Goal: Task Accomplishment & Management: Manage account settings

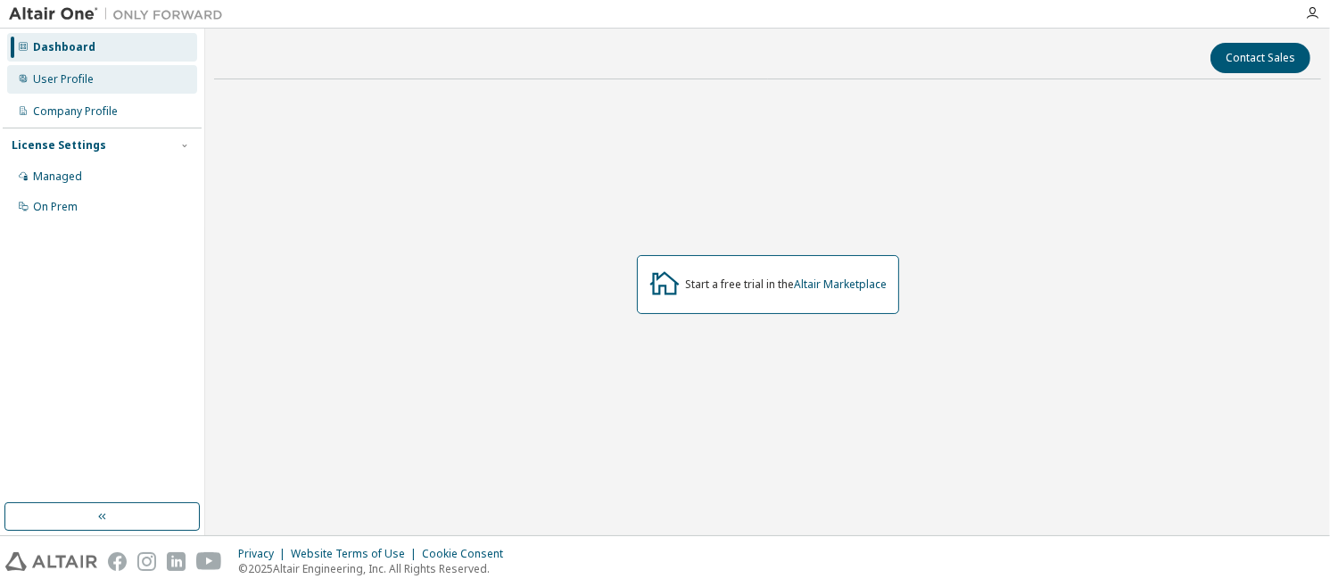
click at [136, 79] on div "User Profile" at bounding box center [102, 79] width 190 height 29
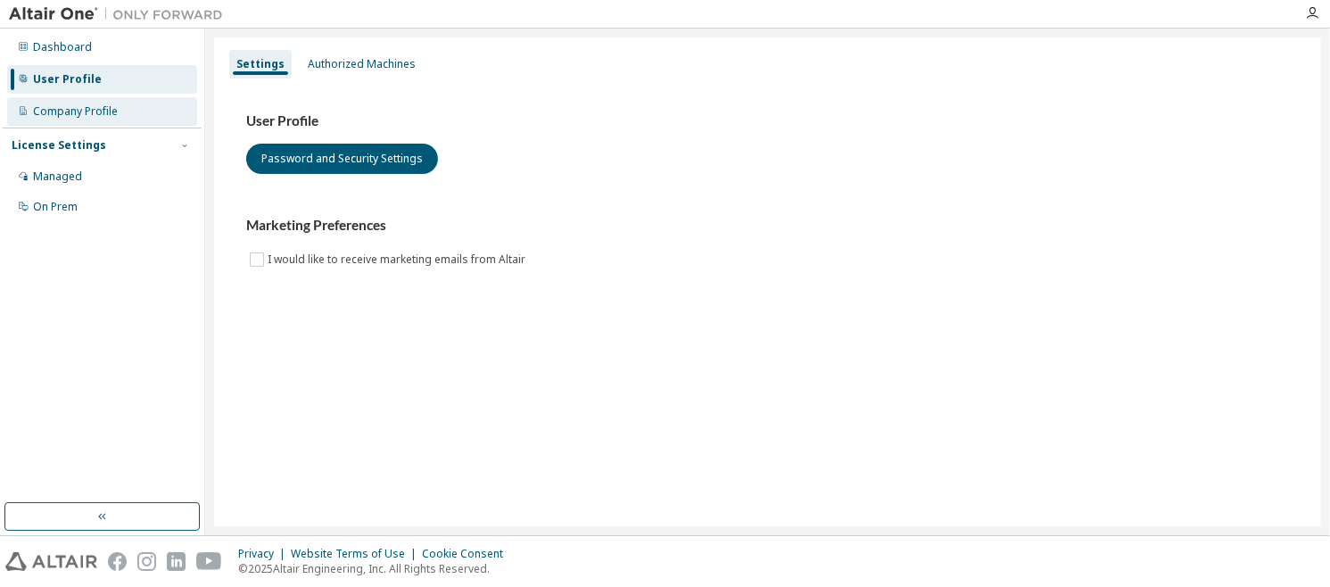
click at [139, 110] on div "Company Profile" at bounding box center [102, 111] width 190 height 29
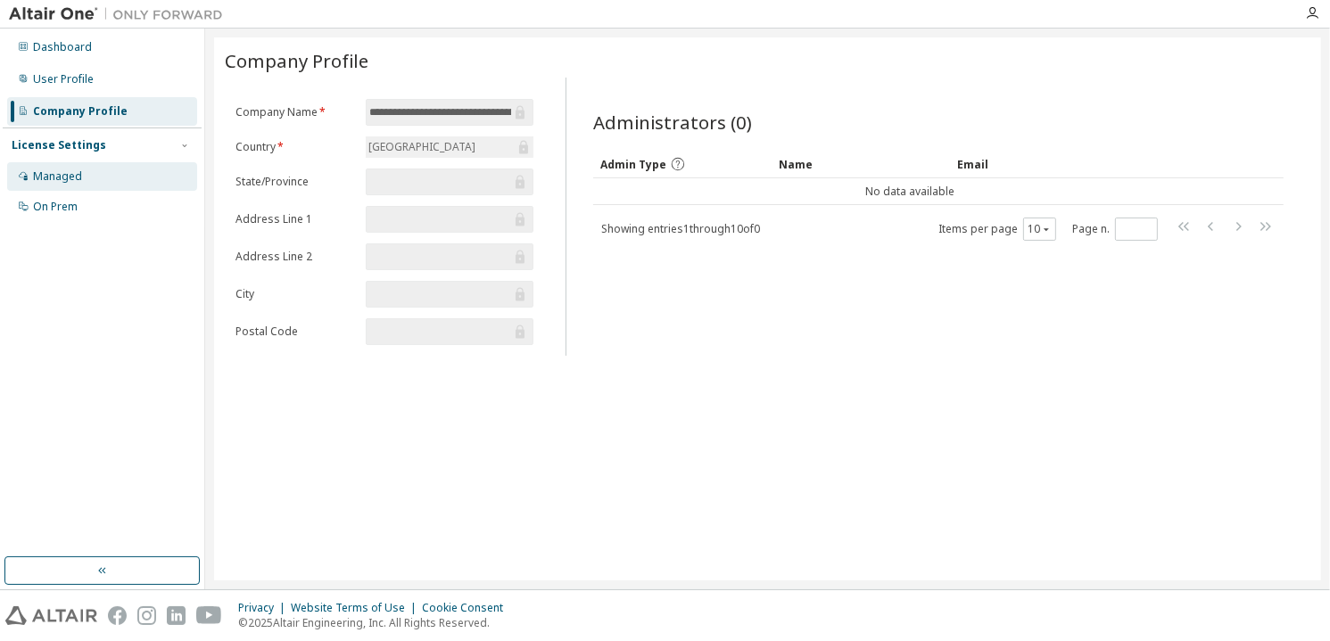
click at [99, 172] on div "Managed" at bounding box center [102, 176] width 190 height 29
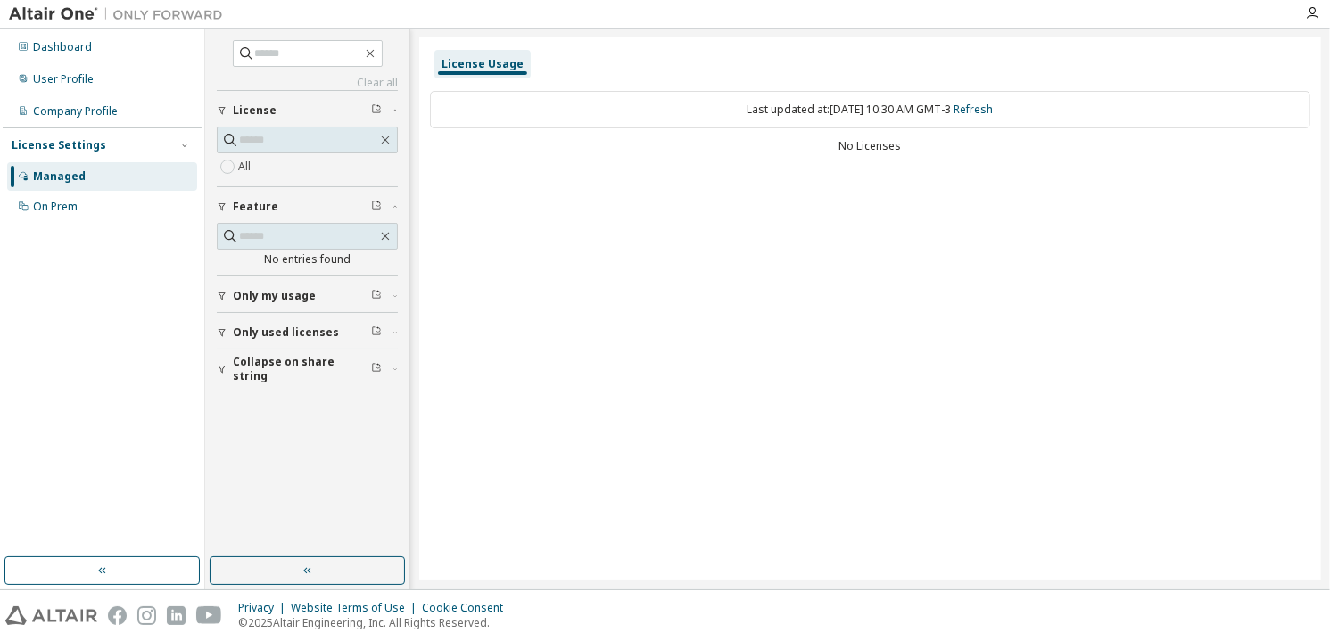
click at [498, 108] on div "Last updated at: Thu 2025-10-02 10:30 AM GMT-3 Refresh" at bounding box center [870, 109] width 880 height 37
click at [110, 110] on div "Company Profile" at bounding box center [75, 111] width 85 height 14
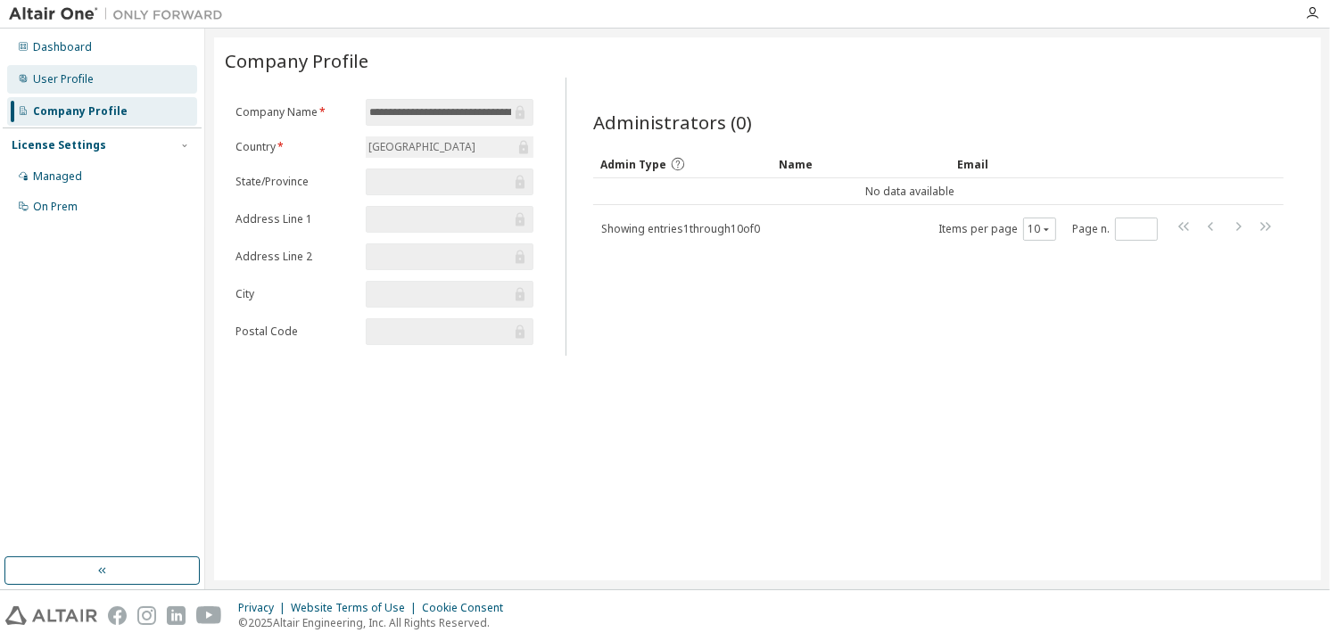
click at [95, 79] on div "User Profile" at bounding box center [102, 79] width 190 height 29
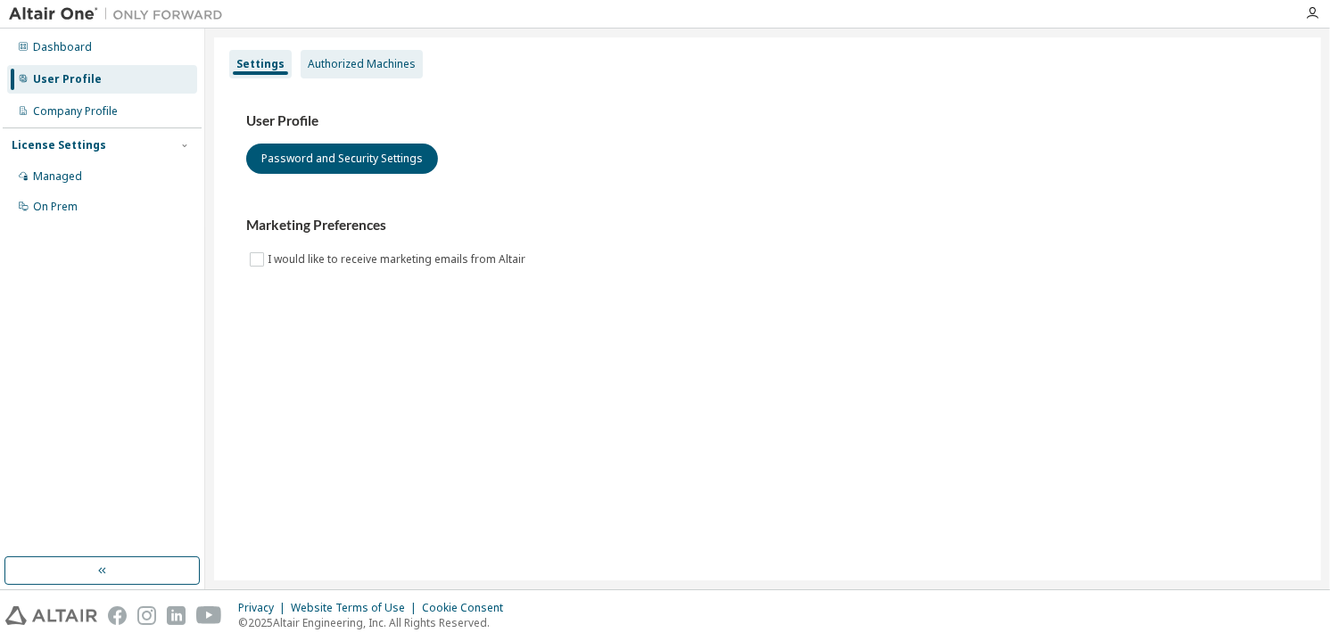
click at [350, 64] on div "Authorized Machines" at bounding box center [362, 64] width 108 height 14
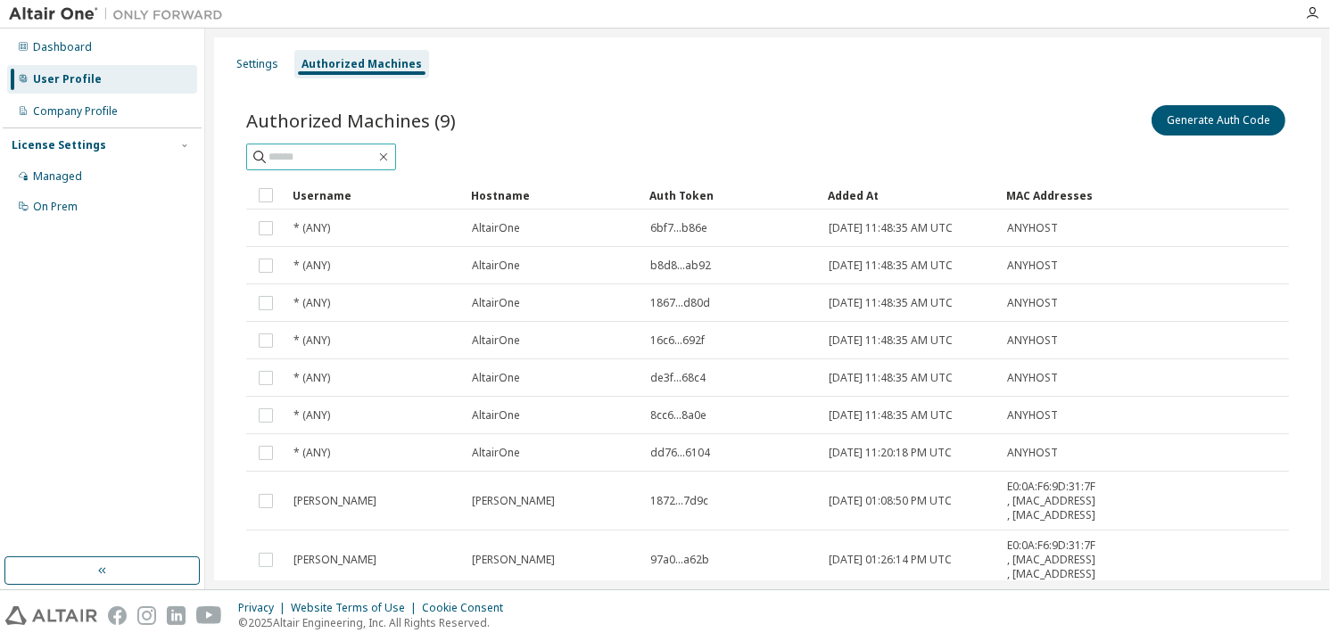
click at [309, 154] on input "text" at bounding box center [321, 157] width 107 height 18
click at [1230, 129] on button "Generate Auth Code" at bounding box center [1218, 120] width 134 height 30
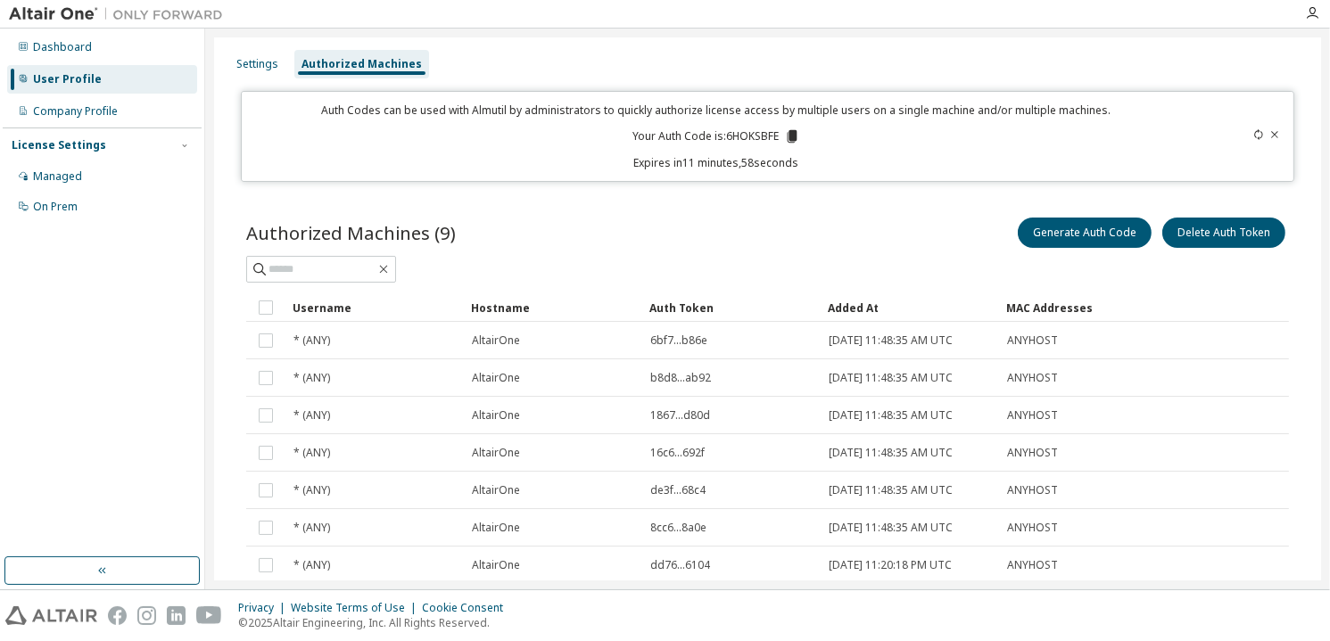
click at [378, 65] on div "Authorized Machines" at bounding box center [361, 64] width 120 height 14
click at [128, 54] on div "Dashboard" at bounding box center [102, 47] width 190 height 29
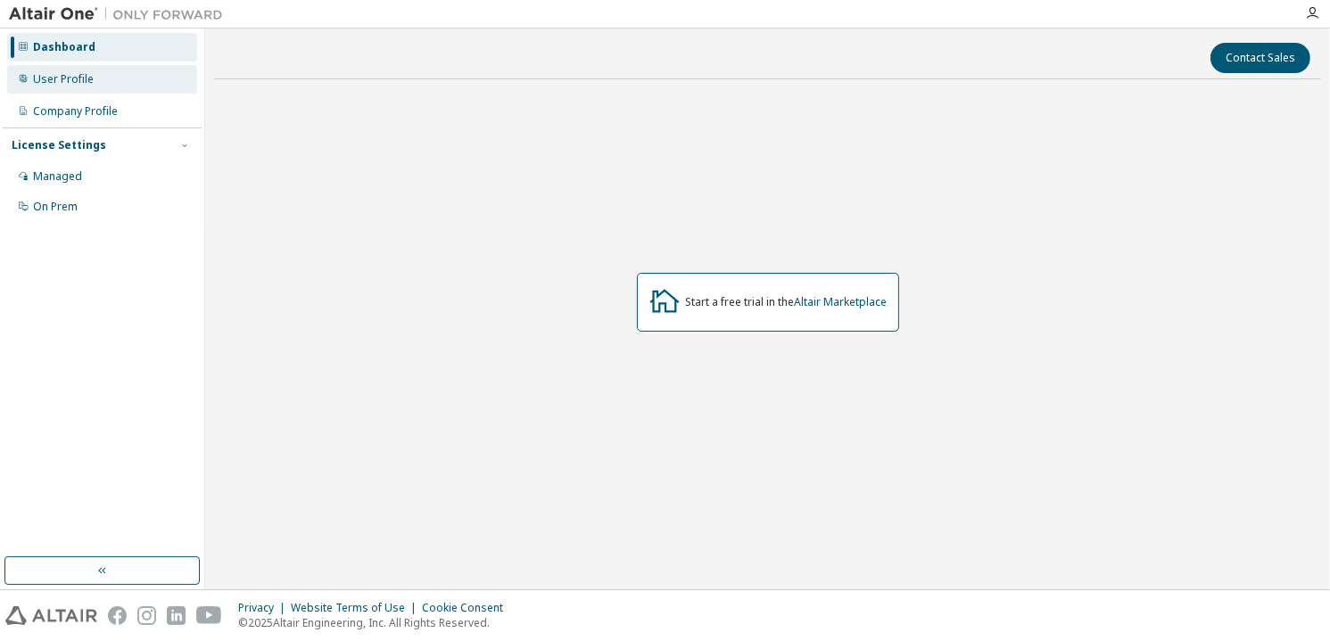
click at [111, 79] on div "User Profile" at bounding box center [102, 79] width 190 height 29
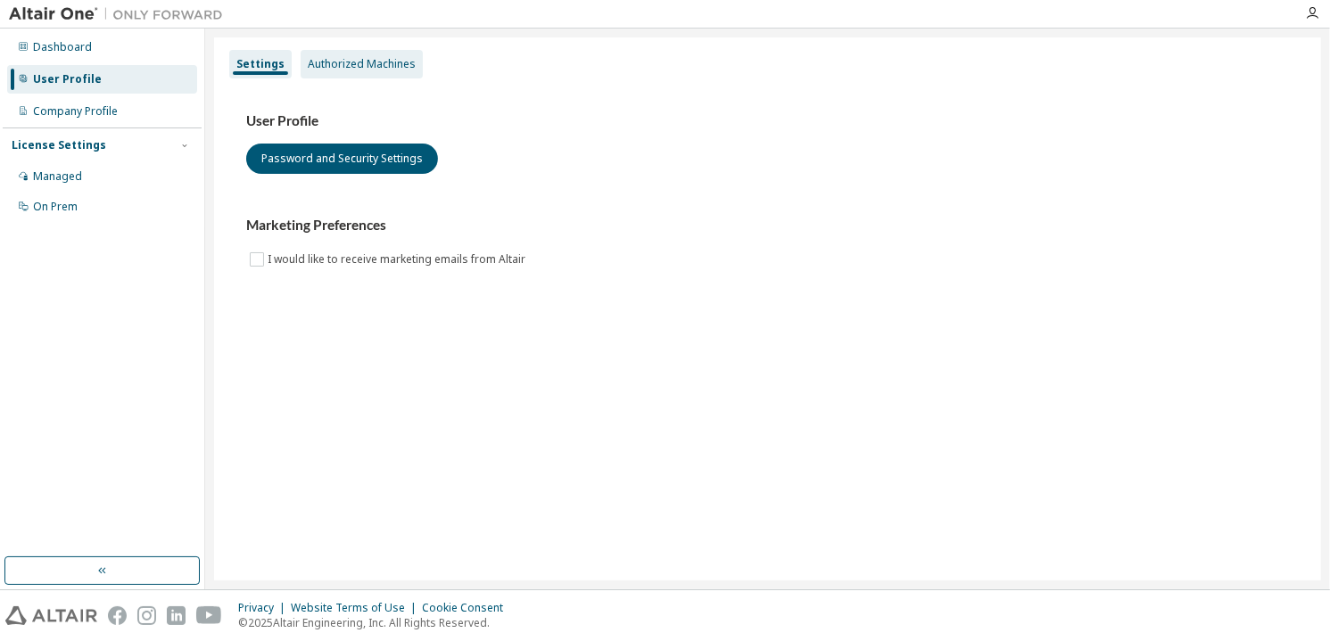
click at [374, 65] on div "Authorized Machines" at bounding box center [362, 64] width 108 height 14
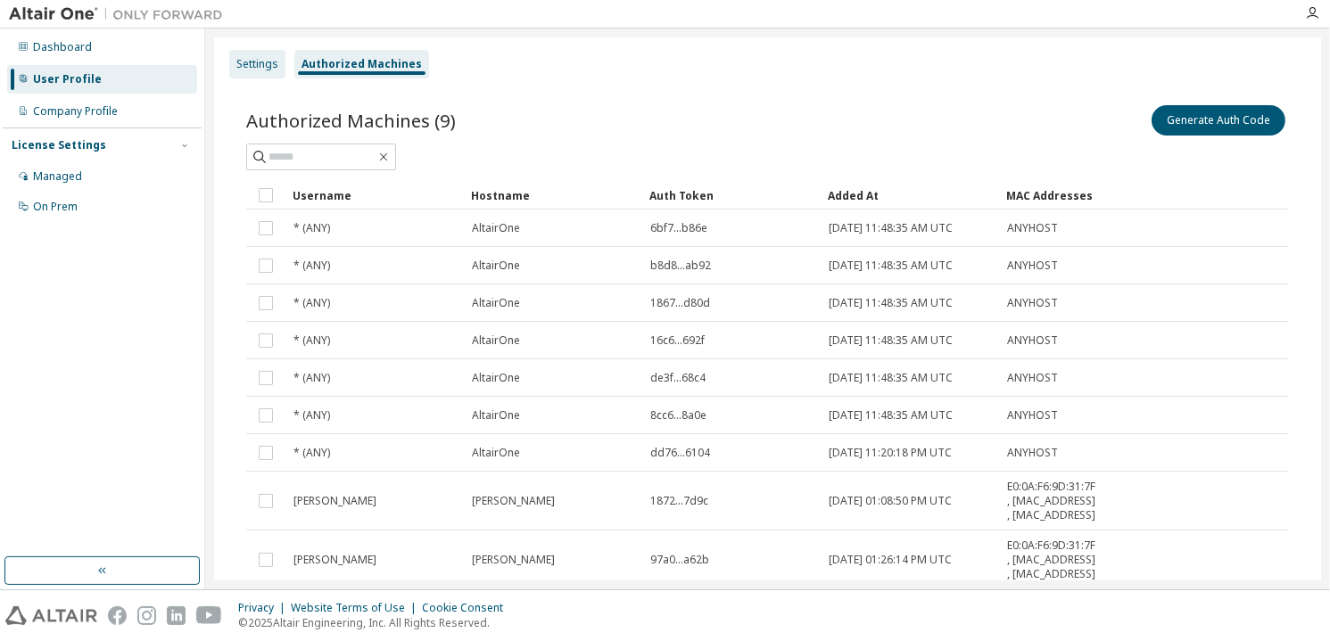
click at [261, 50] on div "Settings" at bounding box center [257, 64] width 56 height 29
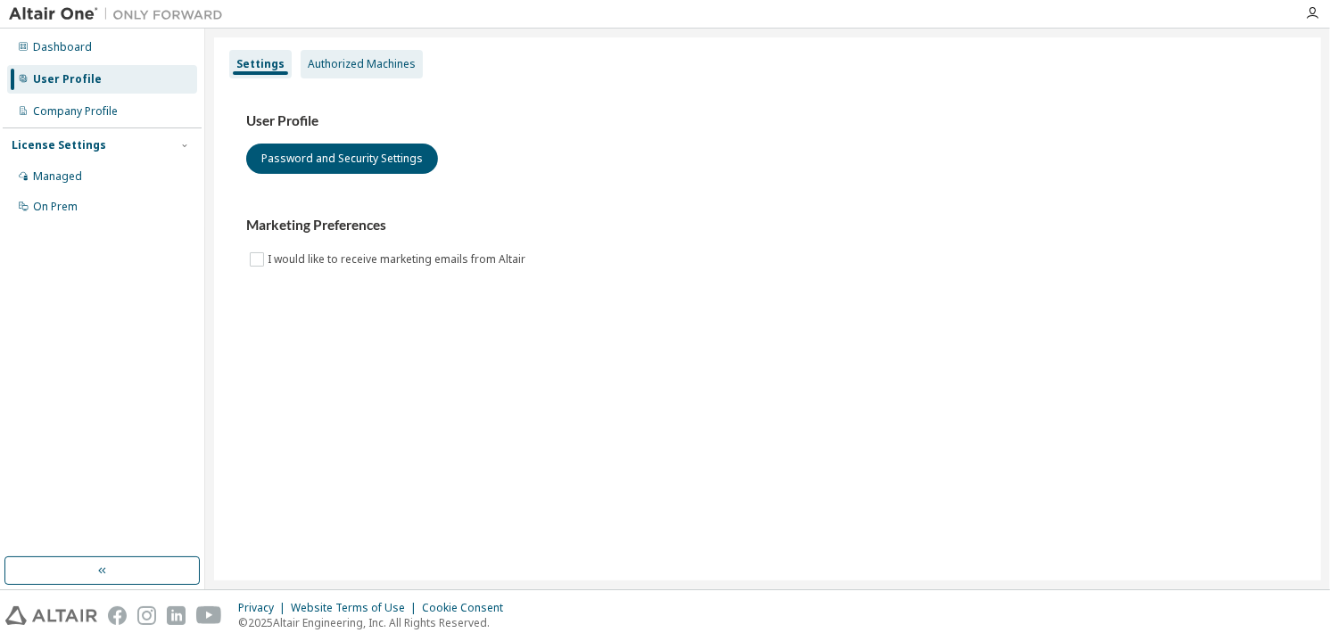
click at [334, 60] on div "Authorized Machines" at bounding box center [362, 64] width 108 height 14
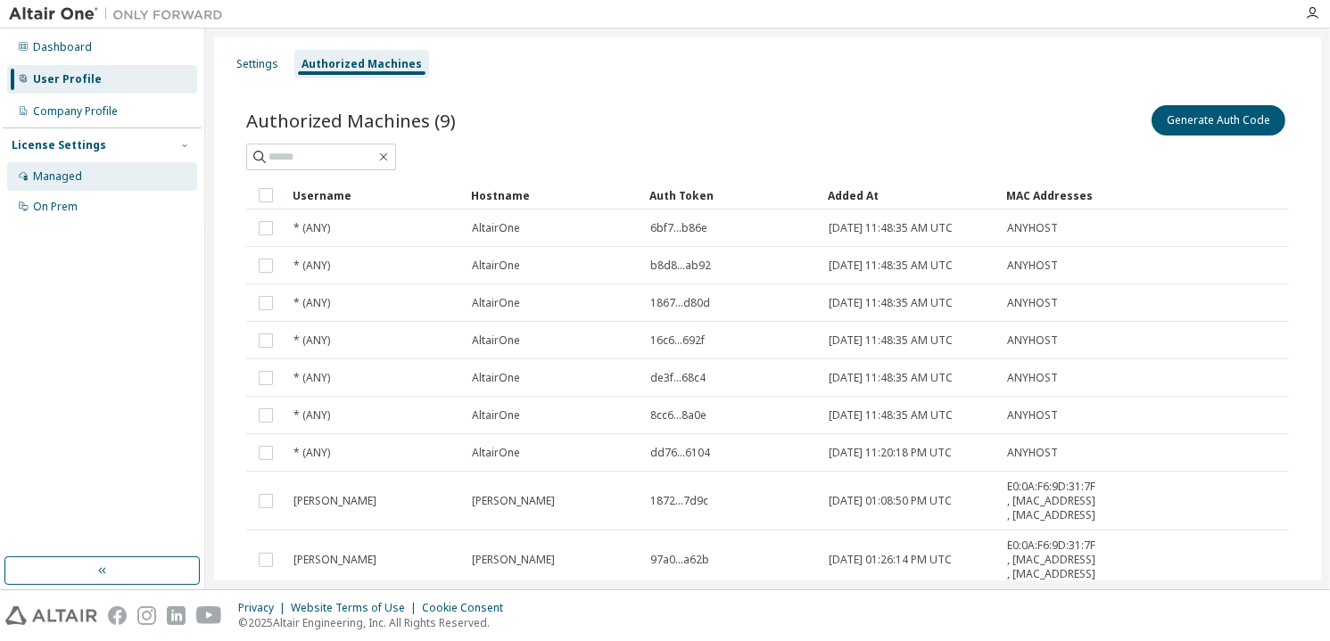
click at [92, 188] on div "Managed" at bounding box center [102, 176] width 190 height 29
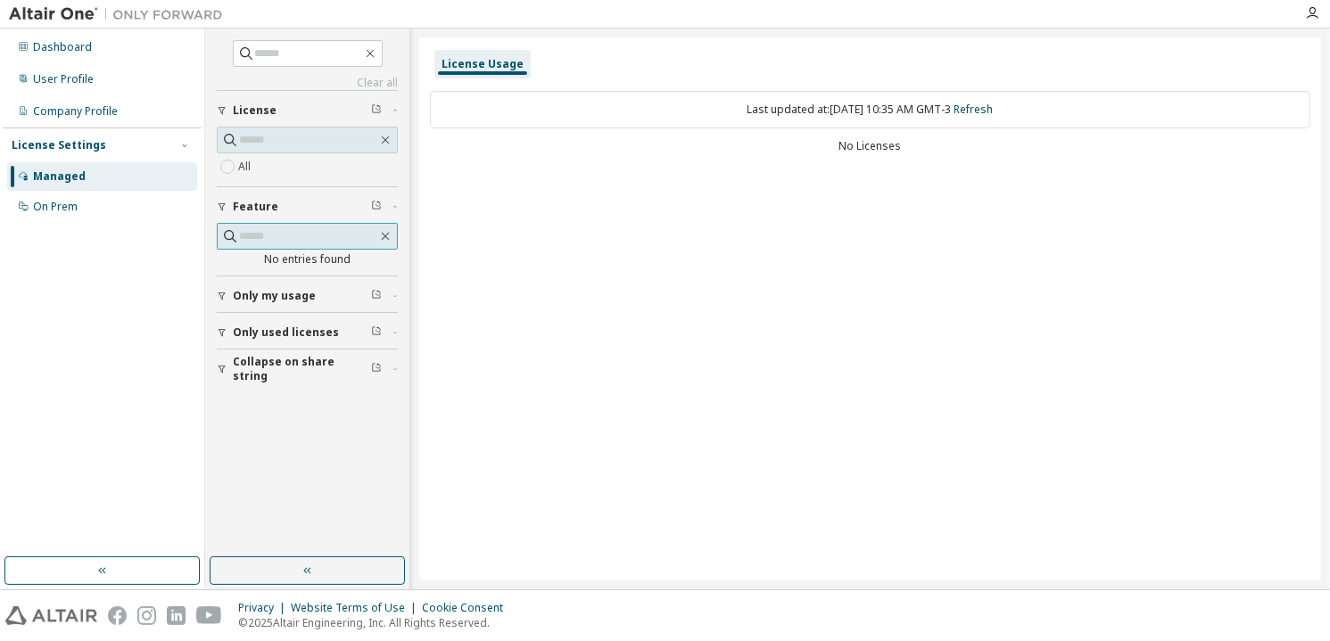
click at [322, 240] on input "text" at bounding box center [308, 236] width 138 height 18
click at [303, 297] on span "Only my usage" at bounding box center [274, 296] width 83 height 14
click at [291, 383] on span "Only used licenses" at bounding box center [286, 384] width 106 height 14
click at [282, 473] on span "Collapse on share string" at bounding box center [302, 472] width 138 height 29
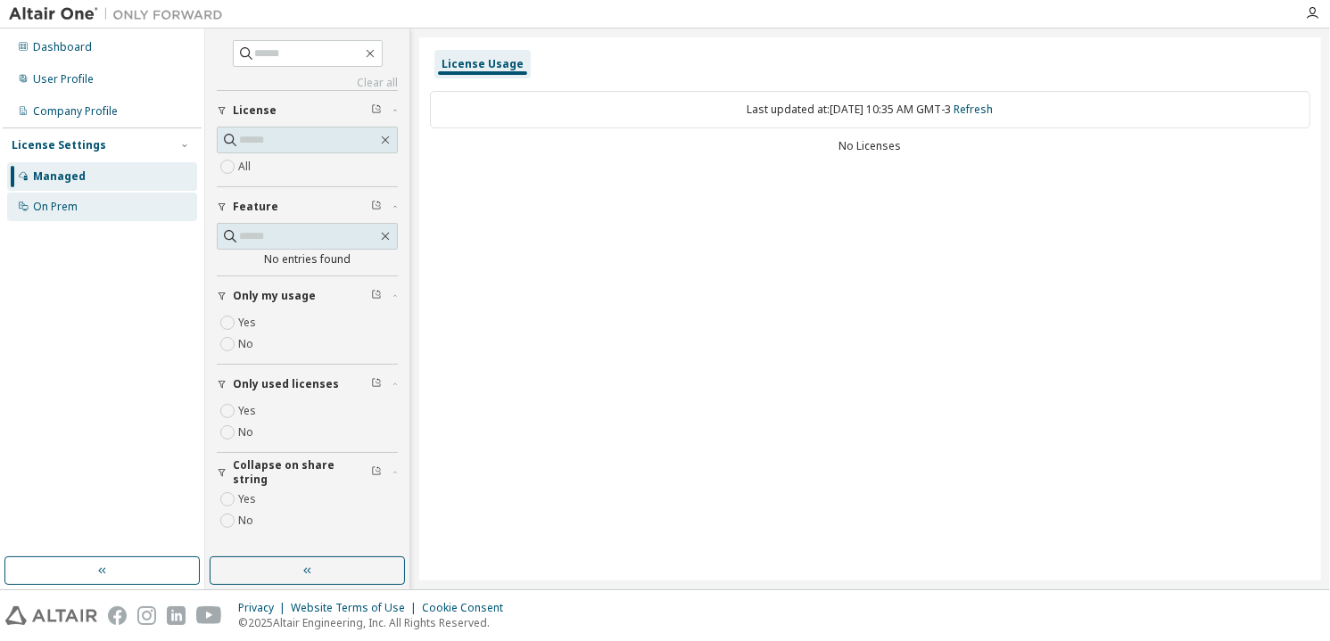
click at [63, 219] on div "On Prem" at bounding box center [102, 207] width 190 height 29
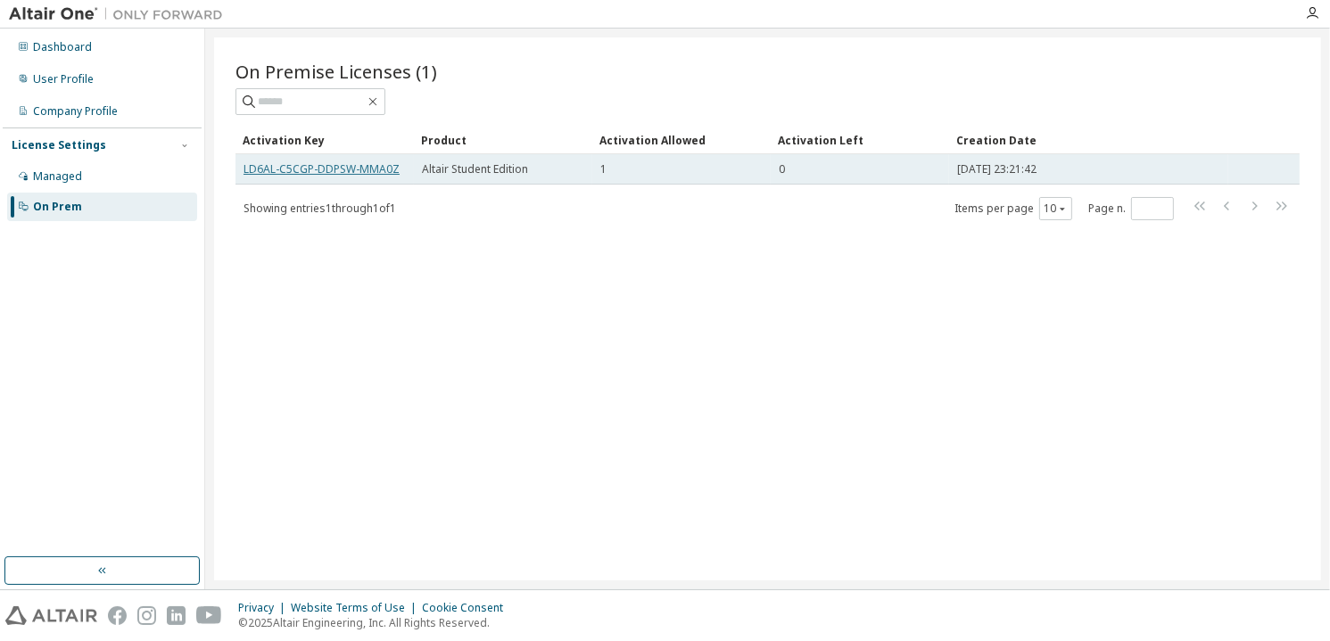
click at [368, 171] on link "LD6AL-C5CGP-DDPSW-MMA0Z" at bounding box center [321, 168] width 156 height 15
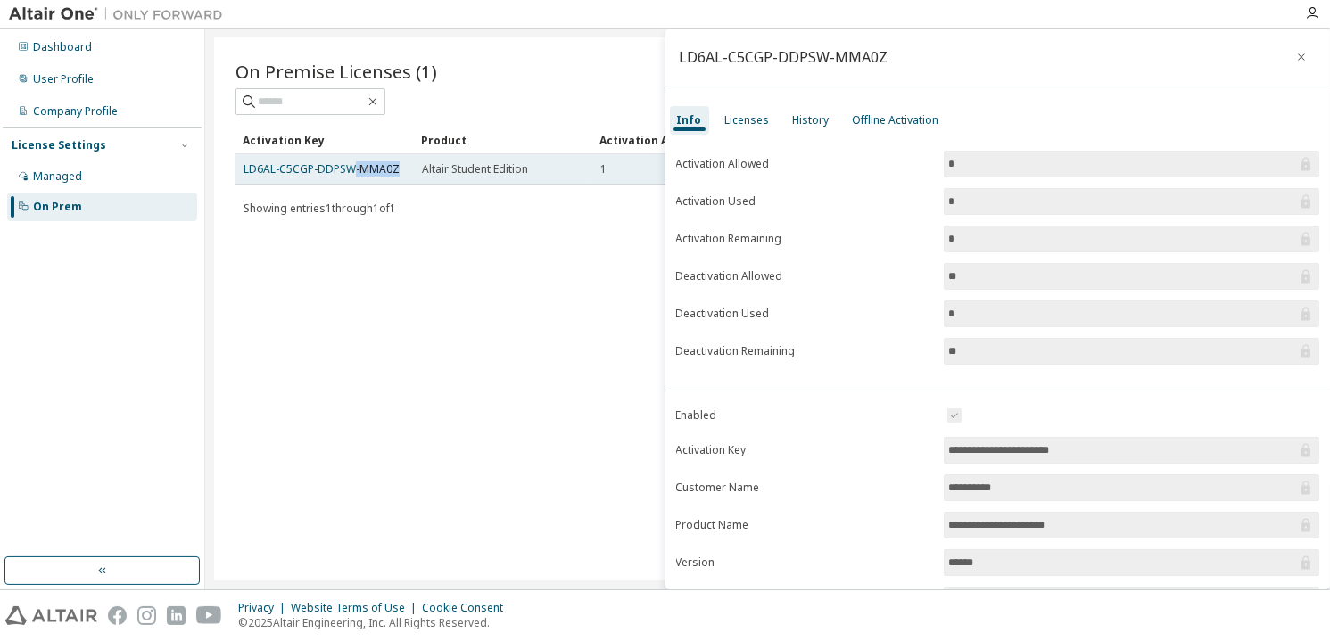
drag, startPoint x: 399, startPoint y: 164, endPoint x: 468, endPoint y: 163, distance: 69.6
click at [351, 158] on td "LD6AL-C5CGP-DDPSW-MMA0Z" at bounding box center [324, 169] width 178 height 30
click at [988, 449] on input "**********" at bounding box center [1122, 450] width 349 height 18
drag, startPoint x: 1130, startPoint y: 456, endPoint x: 934, endPoint y: 457, distance: 196.2
click at [934, 457] on form "**********" at bounding box center [998, 560] width 644 height 310
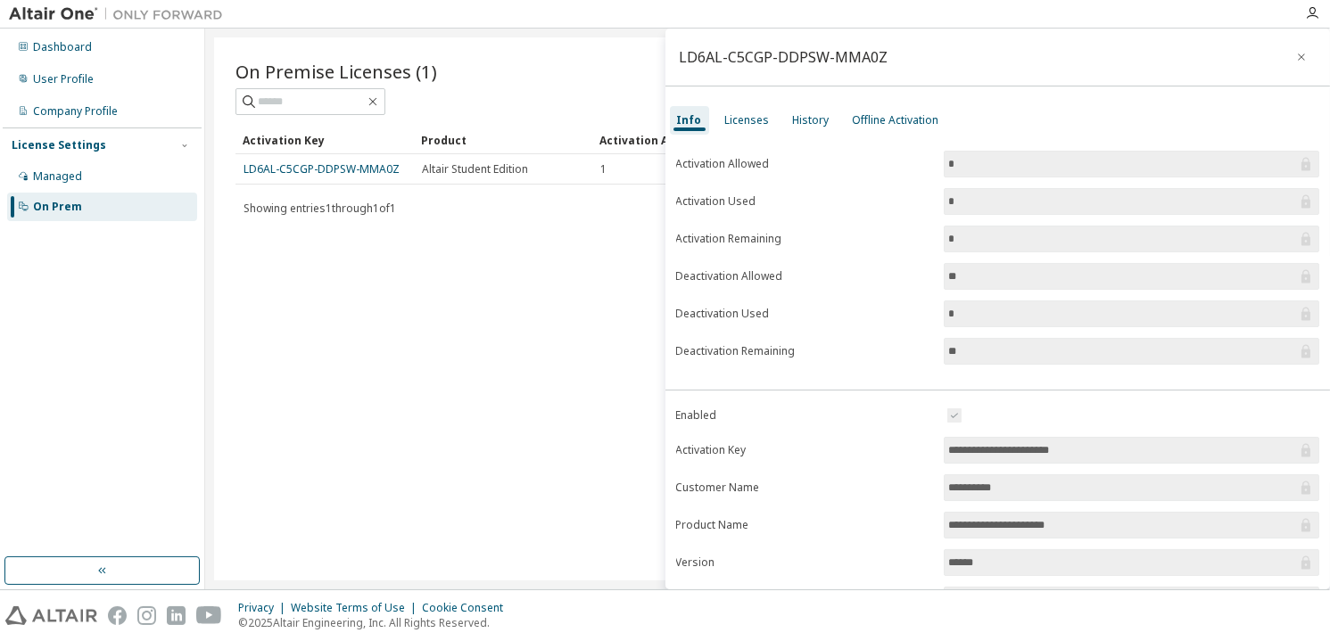
click at [934, 457] on form "**********" at bounding box center [998, 560] width 644 height 310
